Goal: Task Accomplishment & Management: Use online tool/utility

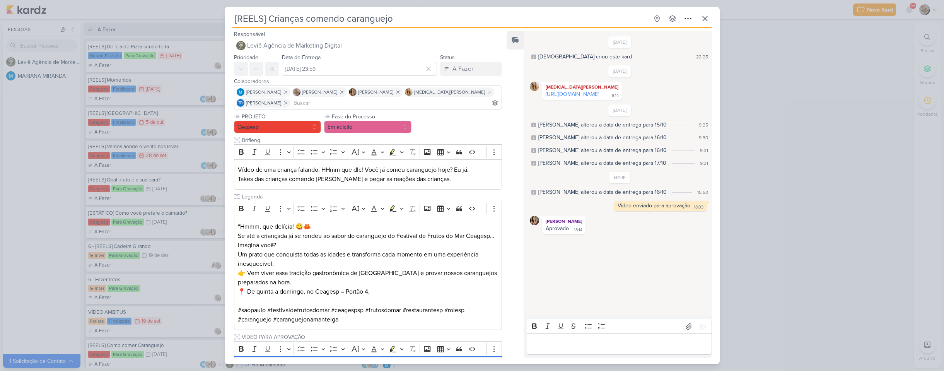
click at [41, 160] on div "[REELS] Crianças comendo caranguejo Criado por [DEMOGRAPHIC_DATA]" at bounding box center [472, 185] width 944 height 371
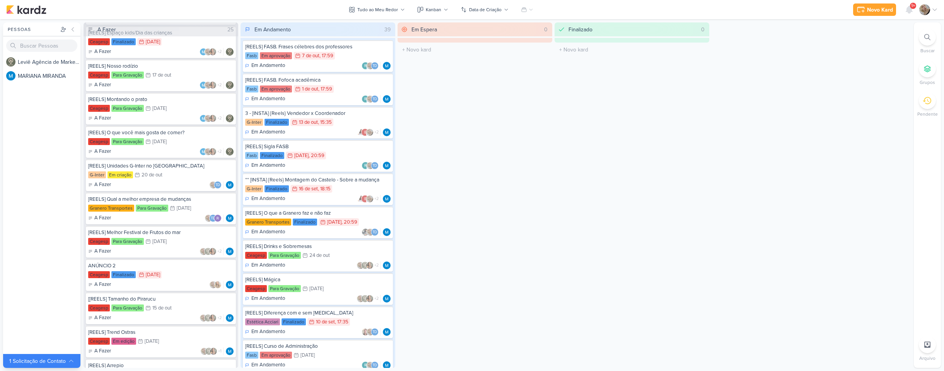
scroll to position [480, 0]
click at [146, 303] on div "[[REELS] Tamanho do Pirarucu [GEOGRAPHIC_DATA] Para Gravação 15/10 [DATE] A Faz…" at bounding box center [161, 308] width 150 height 32
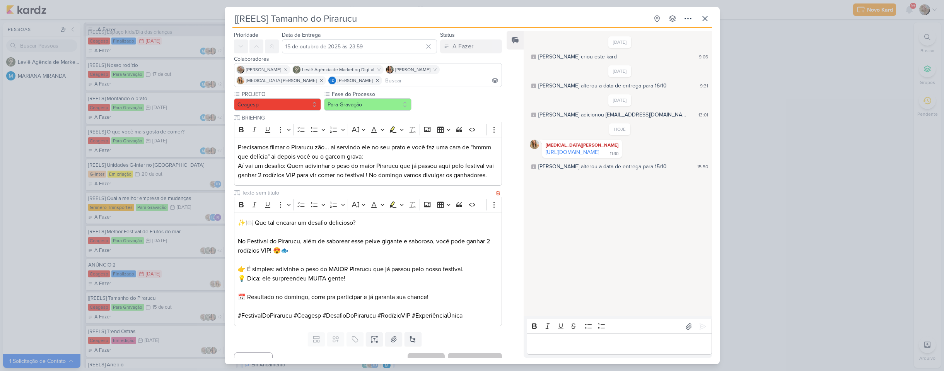
scroll to position [43, 0]
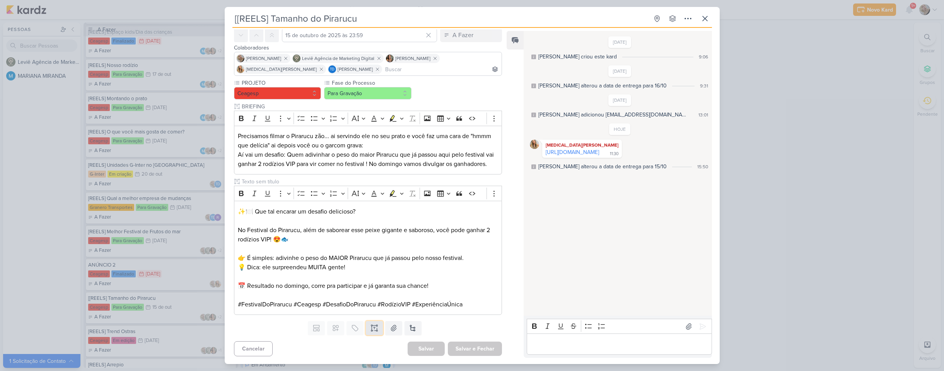
click at [374, 329] on icon at bounding box center [375, 328] width 8 height 8
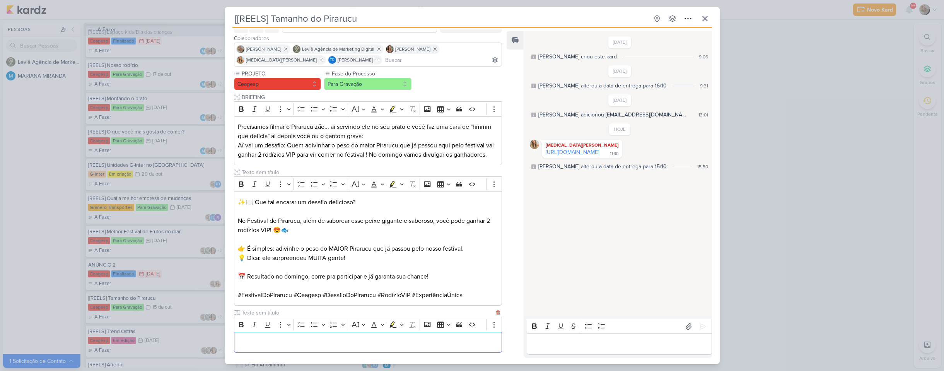
click at [321, 317] on input "text" at bounding box center [367, 313] width 255 height 8
type input "I"
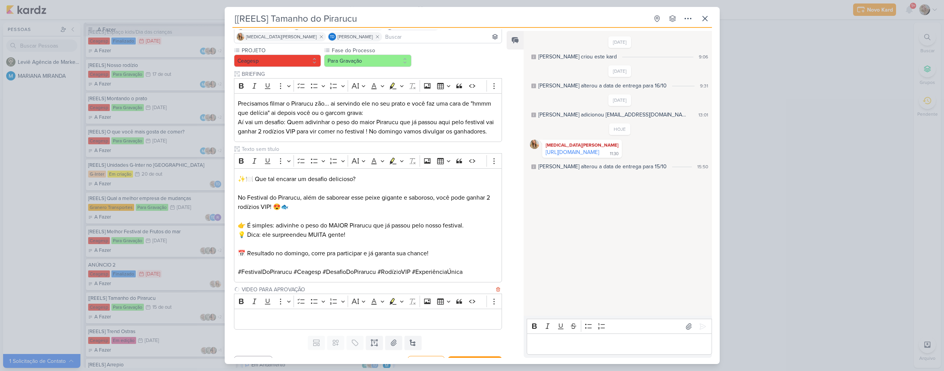
scroll to position [90, 0]
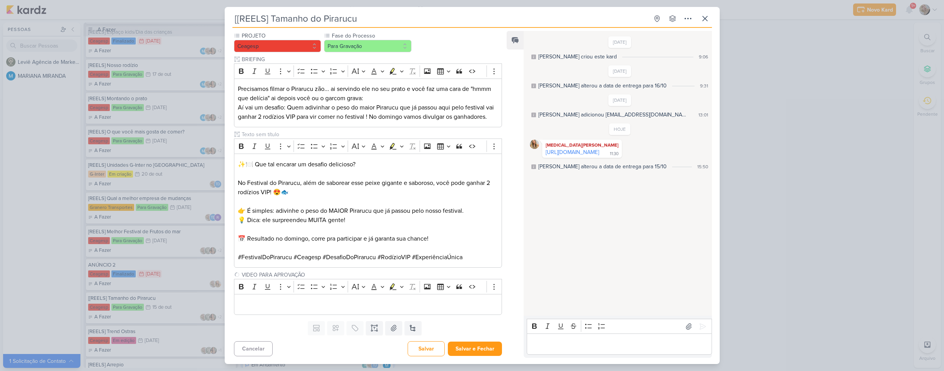
type input "VIDEO PARA APROVAÇÃO"
click at [325, 307] on p "Editor editing area: main" at bounding box center [368, 304] width 260 height 9
click at [476, 349] on button "Salvar e Fechar" at bounding box center [475, 349] width 54 height 14
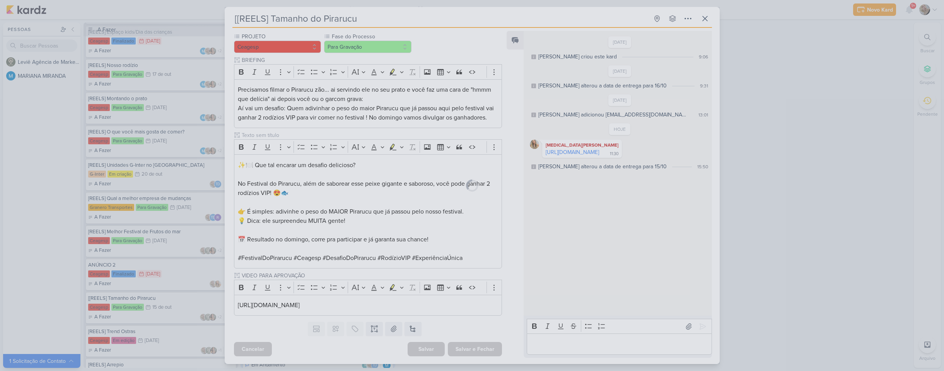
scroll to position [89, 0]
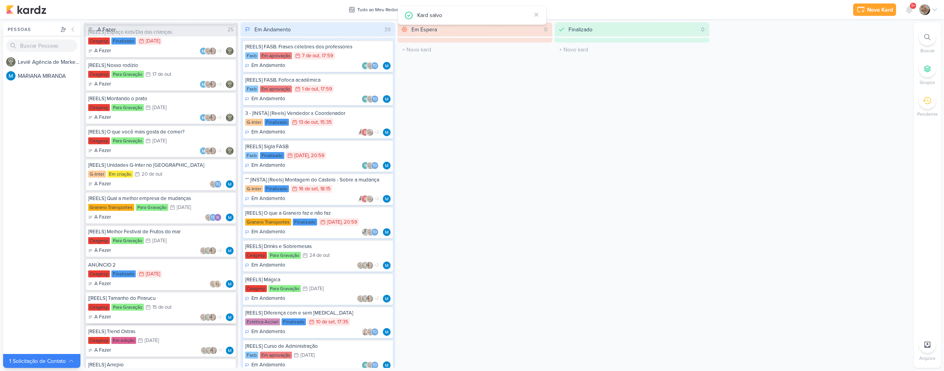
click at [183, 302] on div "[[REELS] Tamanho do Pirarucu [GEOGRAPHIC_DATA] Para Gravação 15/10 [DATE] A Faz…" at bounding box center [161, 308] width 150 height 32
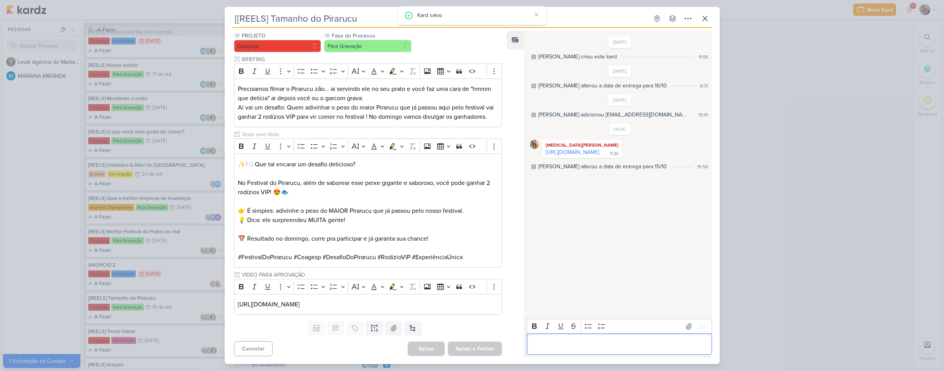
click at [587, 340] on p "Editor editing area: main" at bounding box center [619, 344] width 177 height 9
click at [699, 324] on icon at bounding box center [703, 327] width 8 height 8
drag, startPoint x: 479, startPoint y: 308, endPoint x: 224, endPoint y: 301, distance: 255.8
click at [224, 301] on div "[[REELS] Tamanho do Pirarucu Criado por MARIANA" at bounding box center [472, 185] width 944 height 371
copy p "[URL][DOMAIN_NAME]"
